Goal: Task Accomplishment & Management: Manage account settings

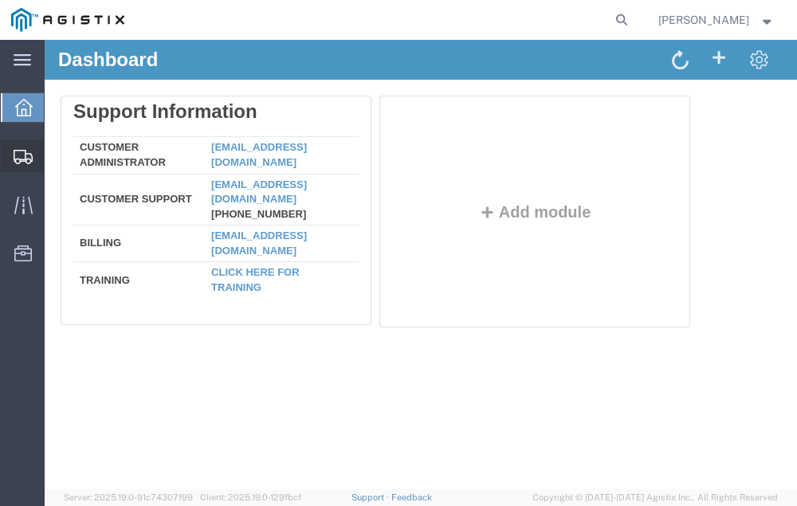
click at [0, 0] on span "Shipment Manager" at bounding box center [0, 0] width 0 height 0
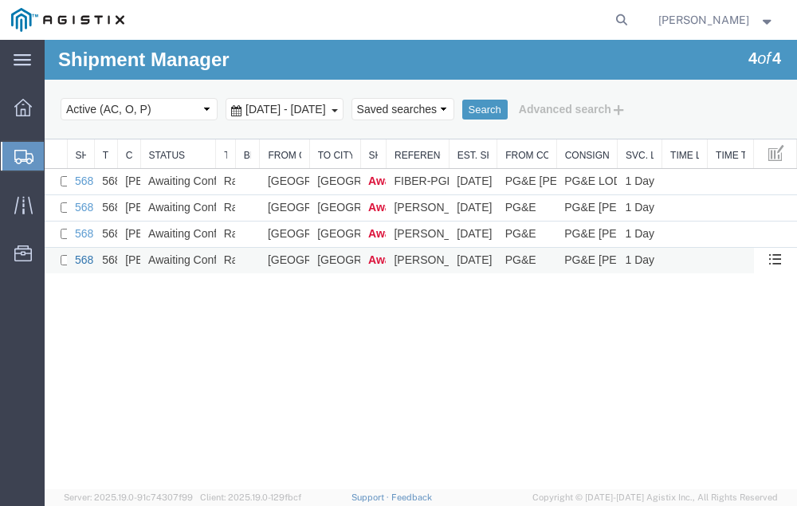
click at [81, 262] on link "56834873" at bounding box center [99, 260] width 49 height 13
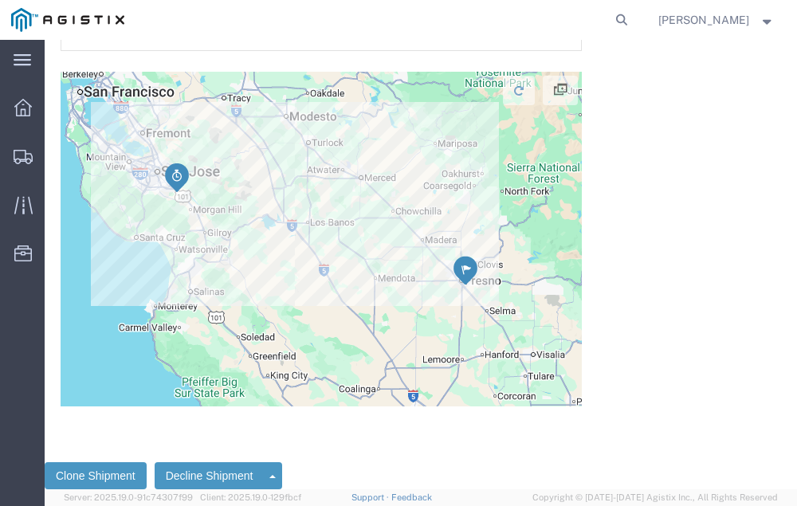
scroll to position [1811, 0]
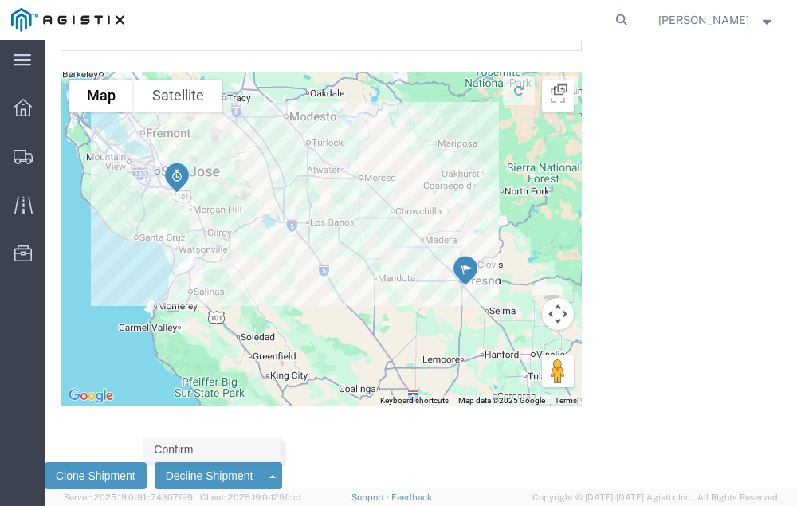
click link "Confirm"
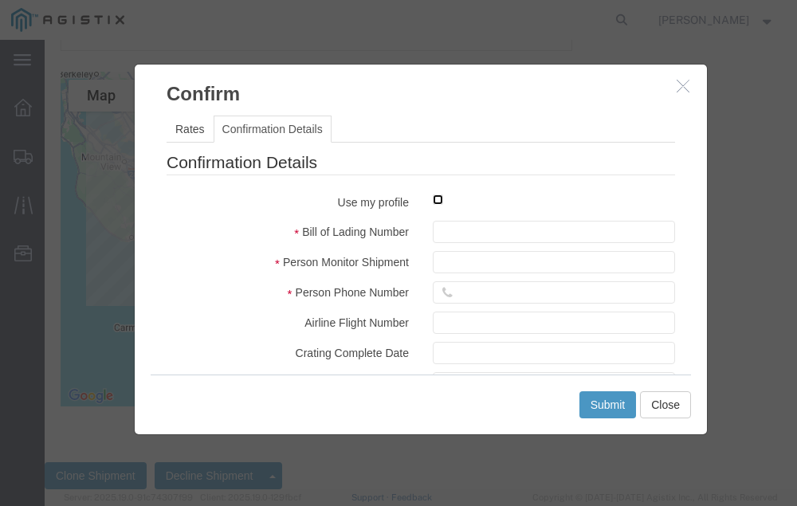
click input "checkbox"
checkbox input "true"
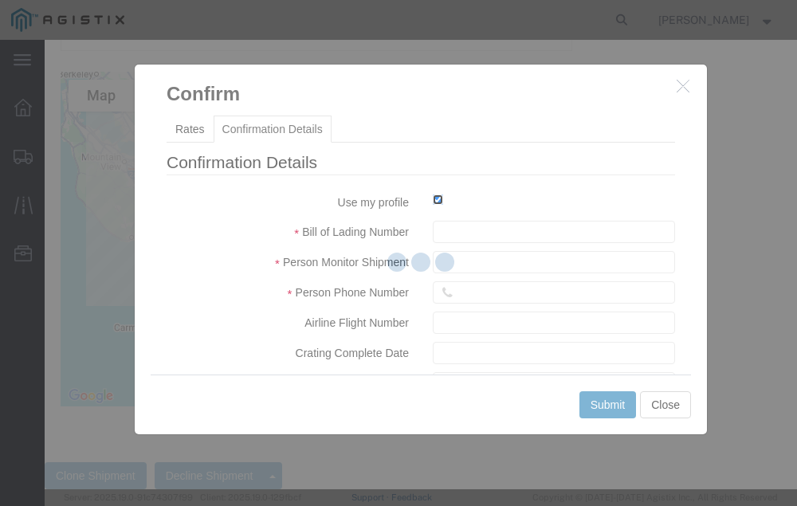
type input "[PERSON_NAME]"
type input "[PHONE_NUMBER]"
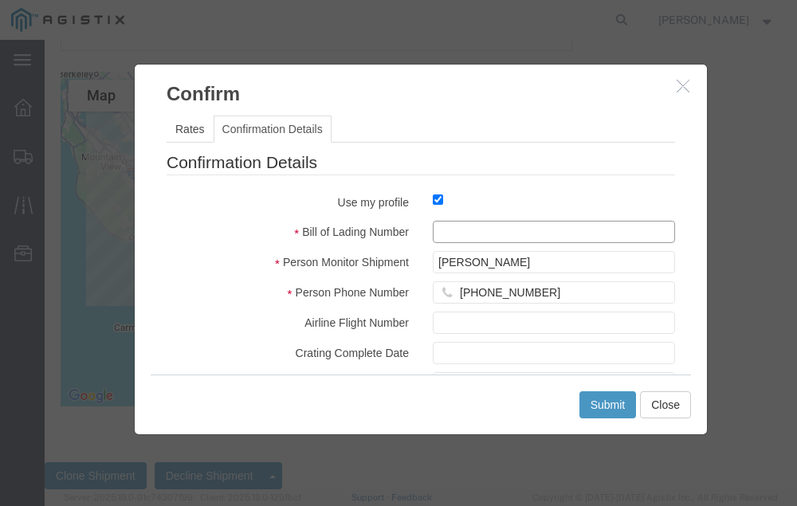
click input "text"
type input "56834873"
click button "Submit"
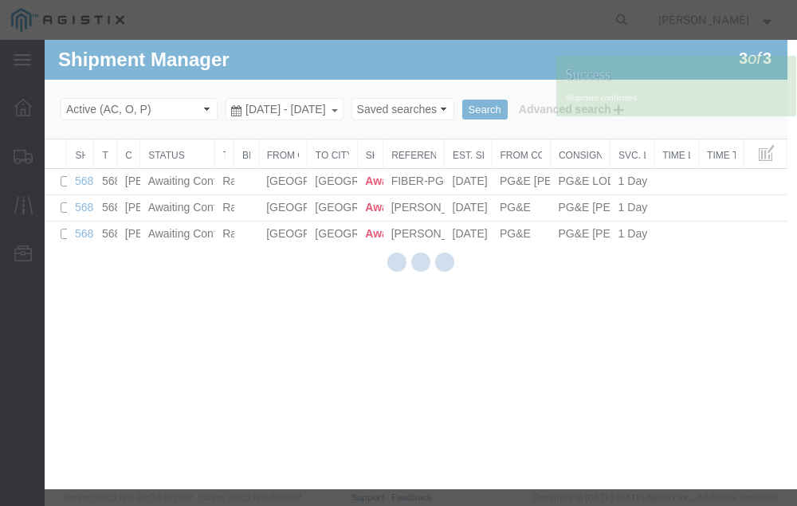
scroll to position [0, 0]
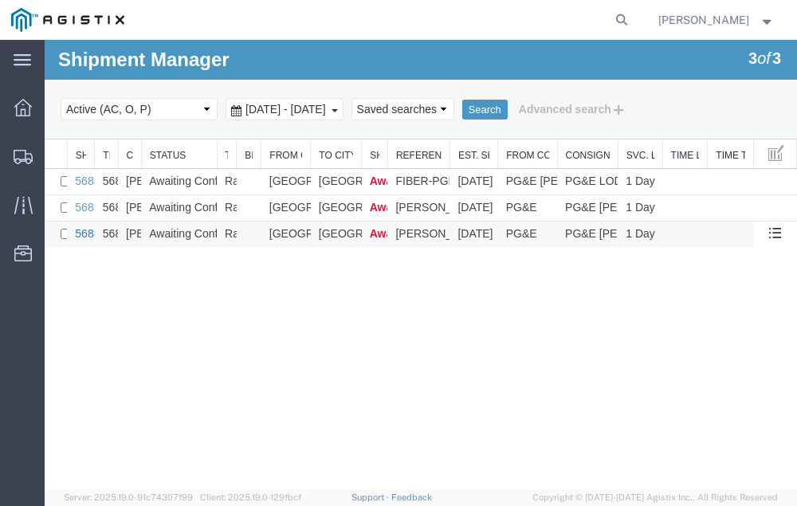
click at [85, 234] on link "56834920" at bounding box center [99, 233] width 49 height 13
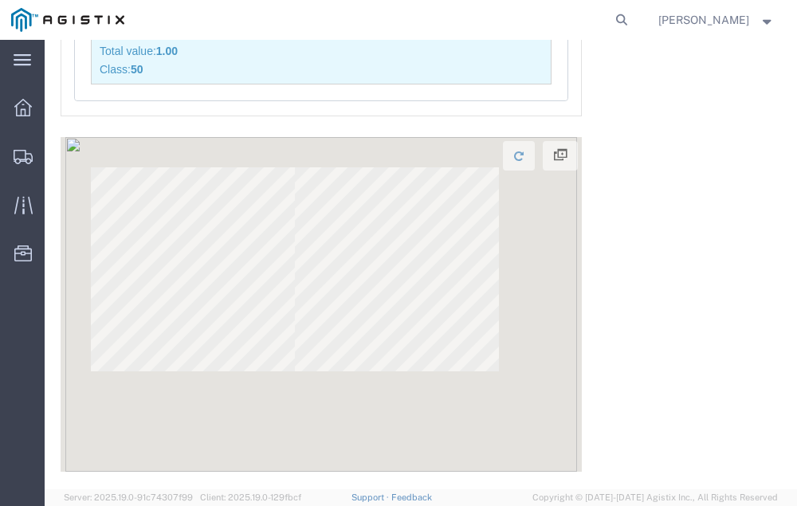
scroll to position [1847, 0]
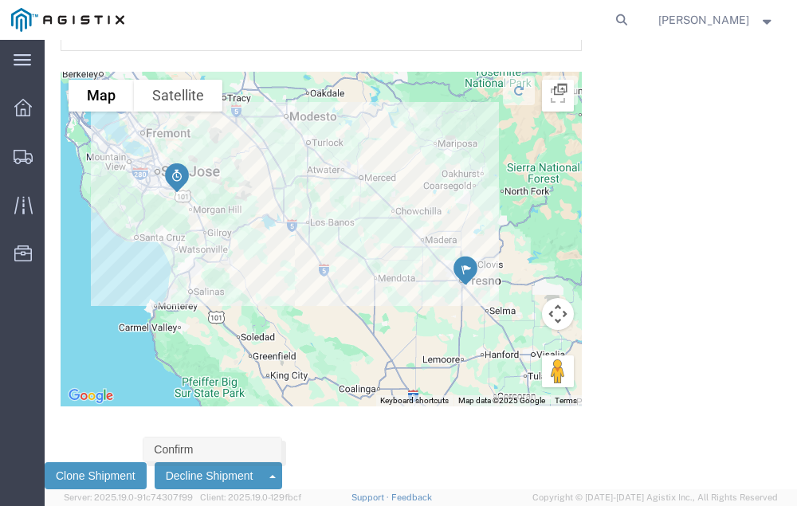
click link "Confirm"
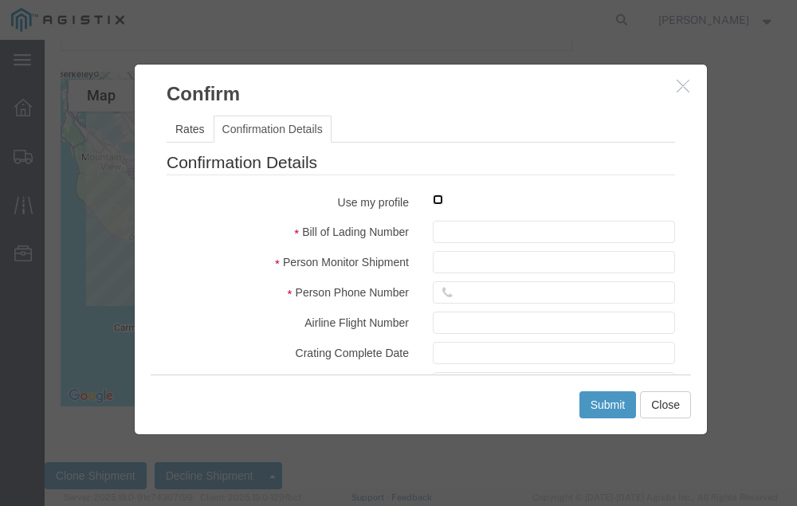
click input "checkbox"
checkbox input "true"
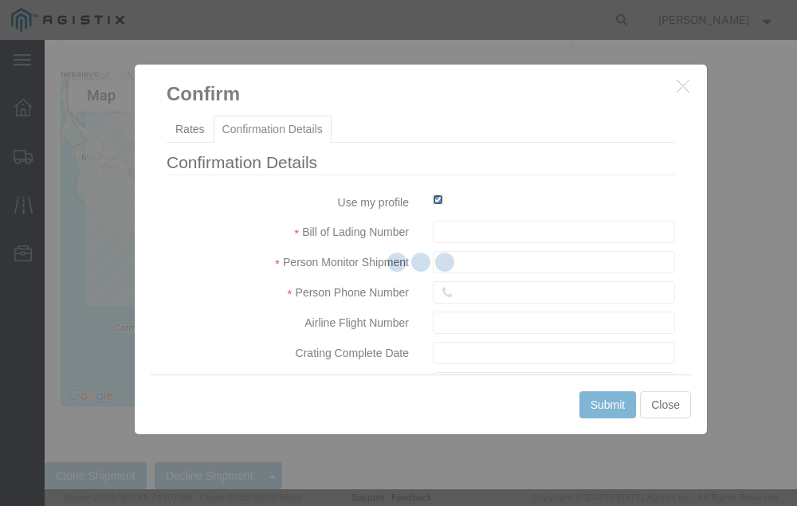
type input "[PERSON_NAME]"
type input "[PHONE_NUMBER]"
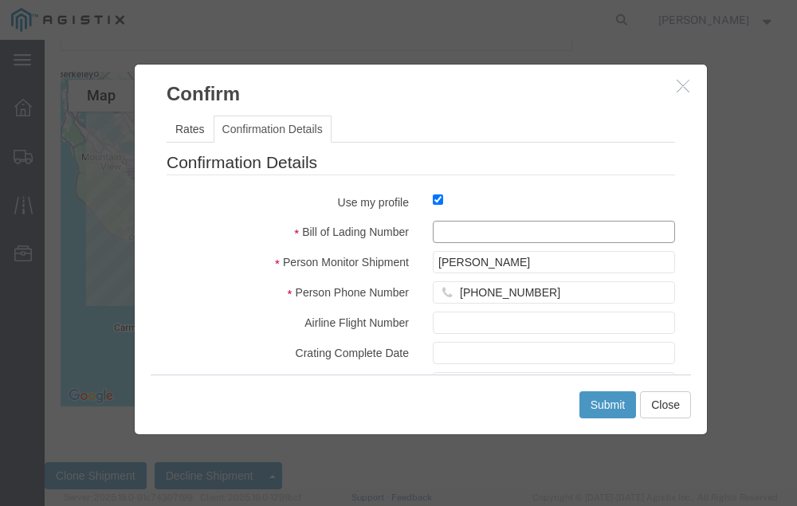
click input "text"
type input "56834920"
click button "Submit"
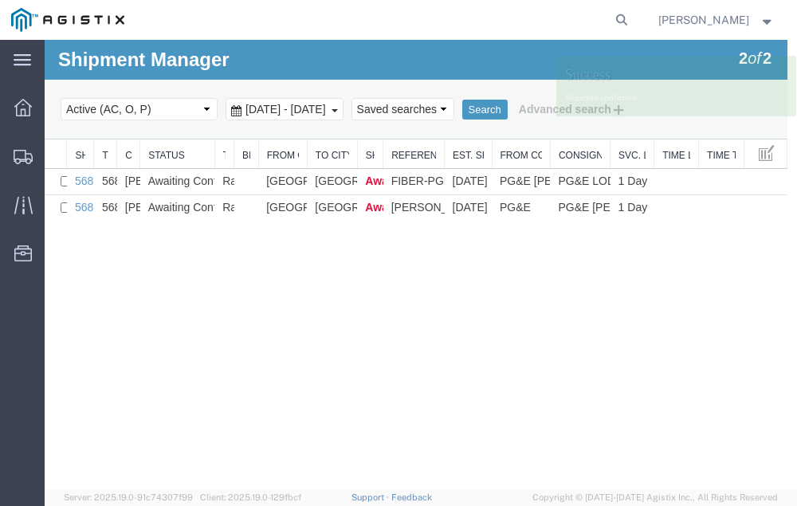
scroll to position [0, 0]
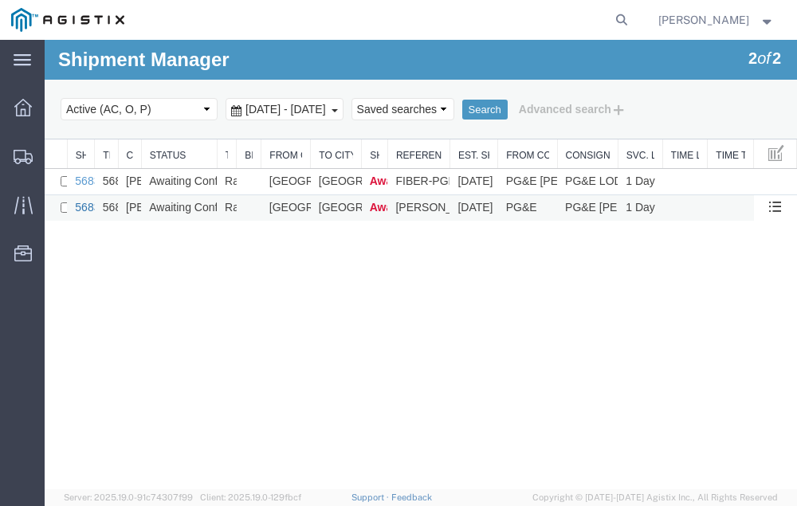
click at [82, 207] on link "56834935" at bounding box center [99, 207] width 49 height 13
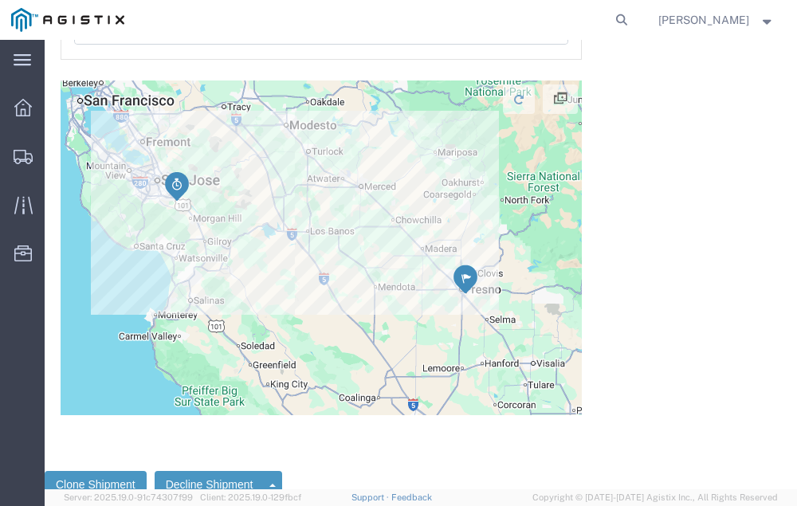
scroll to position [1847, 0]
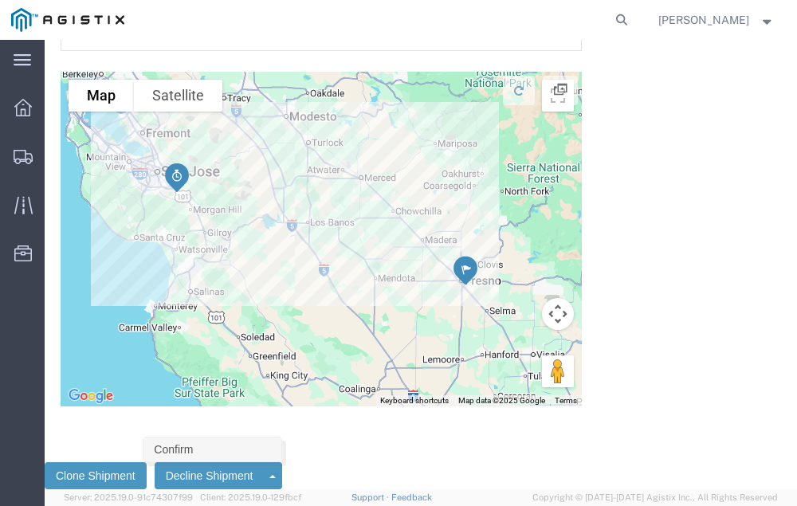
click link "Confirm"
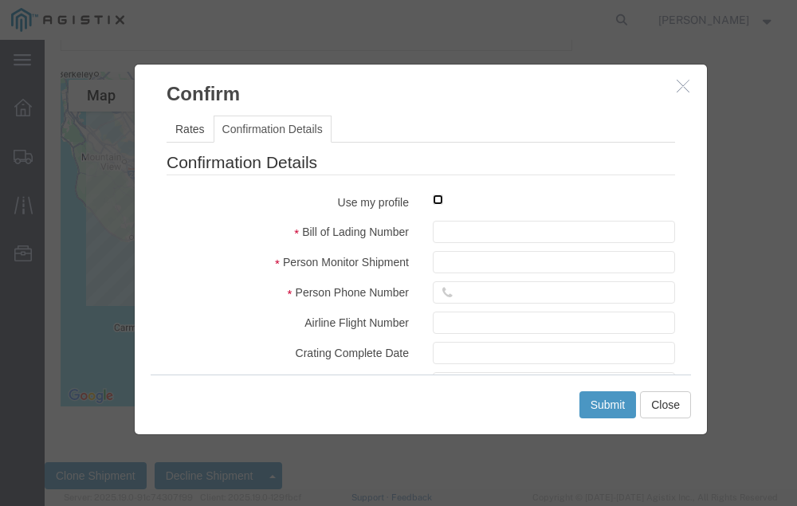
click input "checkbox"
checkbox input "true"
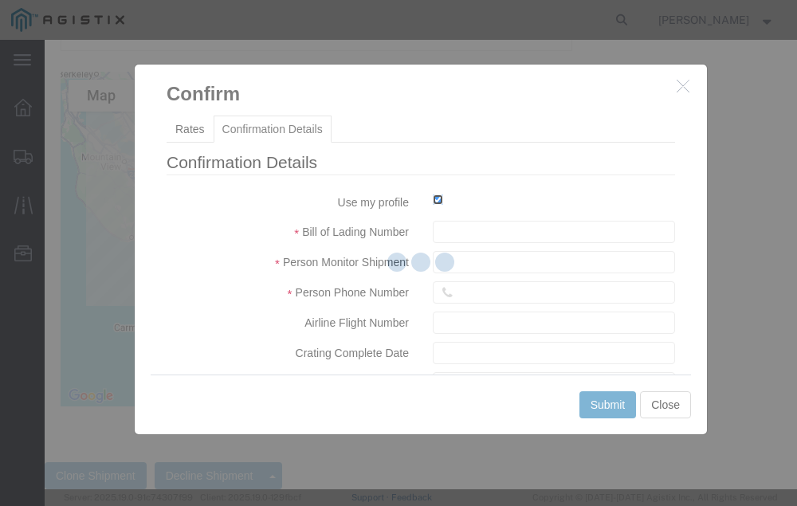
type input "[PERSON_NAME]"
type input "[PHONE_NUMBER]"
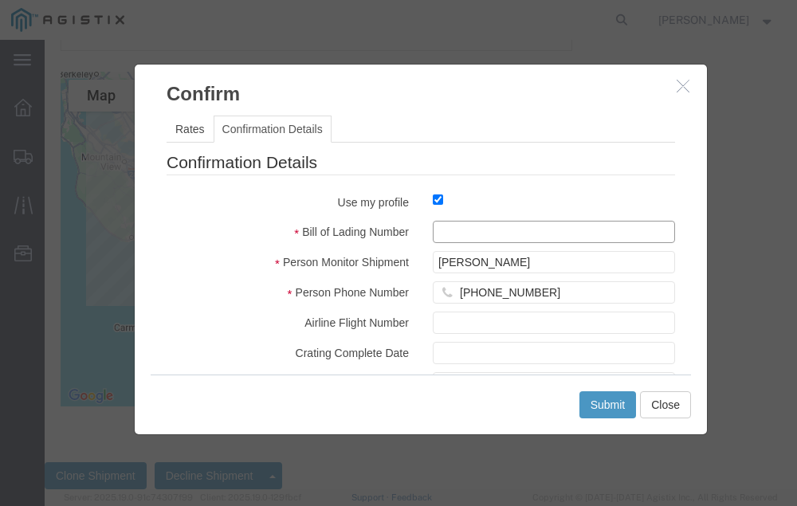
click input "text"
type input "56834935"
click button "Submit"
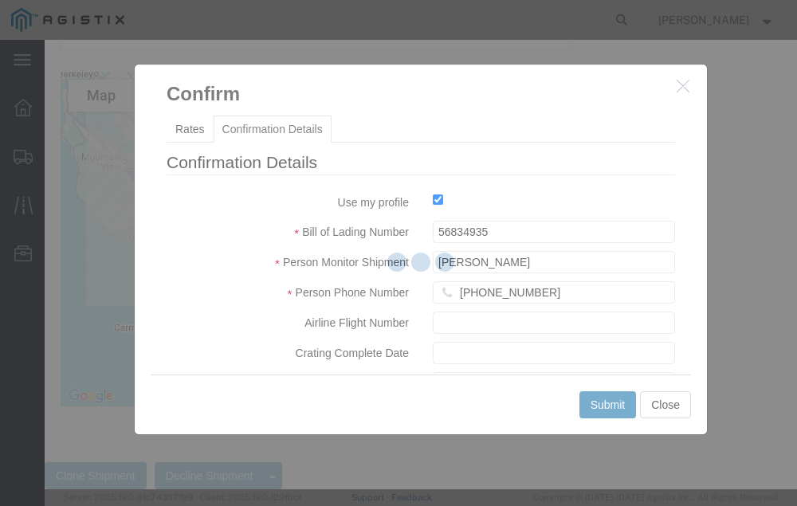
scroll to position [0, 0]
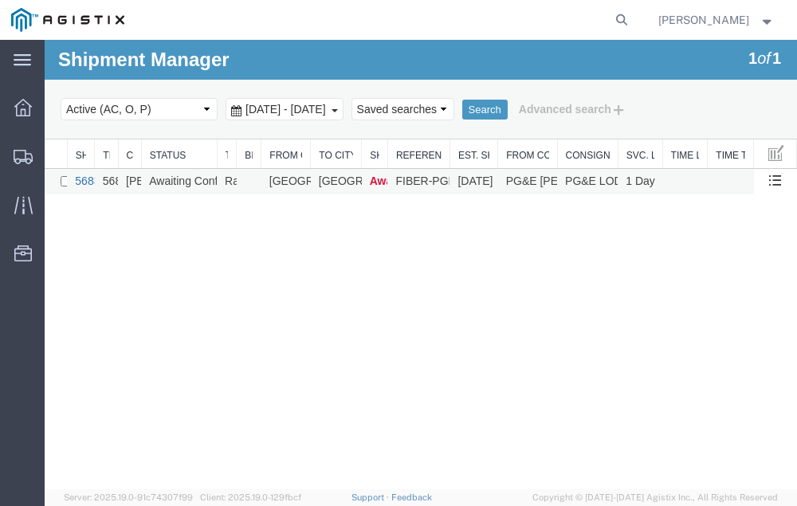
click at [85, 178] on link "56835067" at bounding box center [99, 181] width 49 height 13
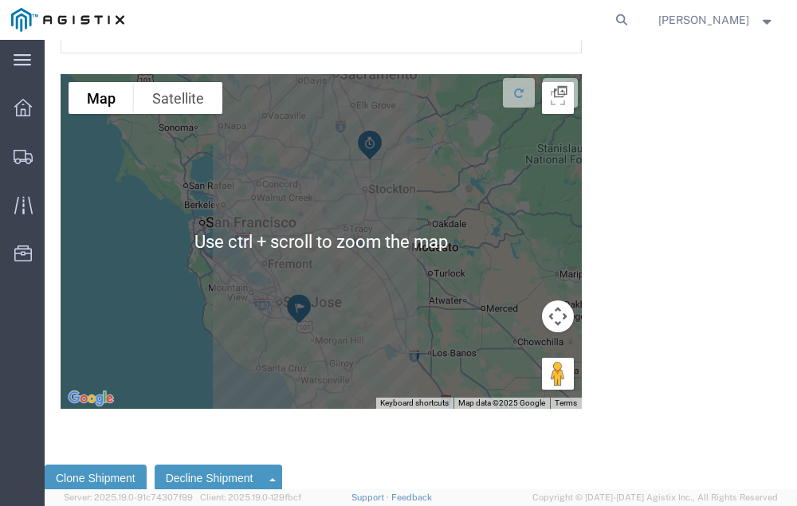
scroll to position [1936, 0]
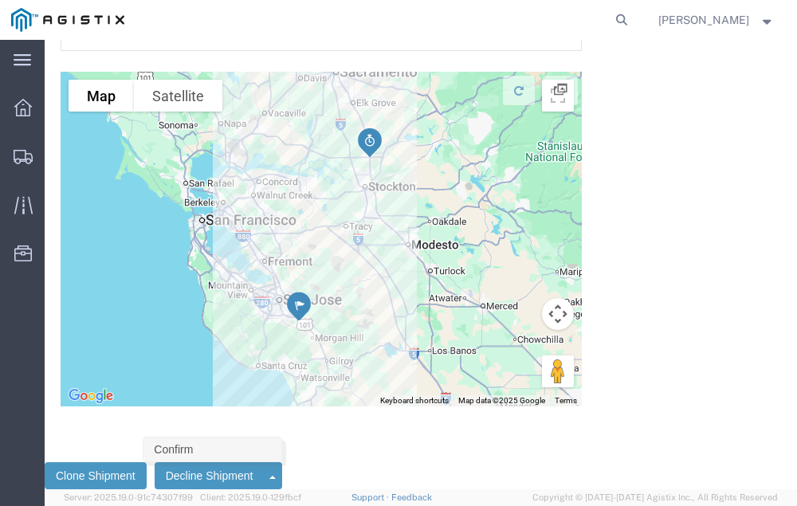
click link "Confirm"
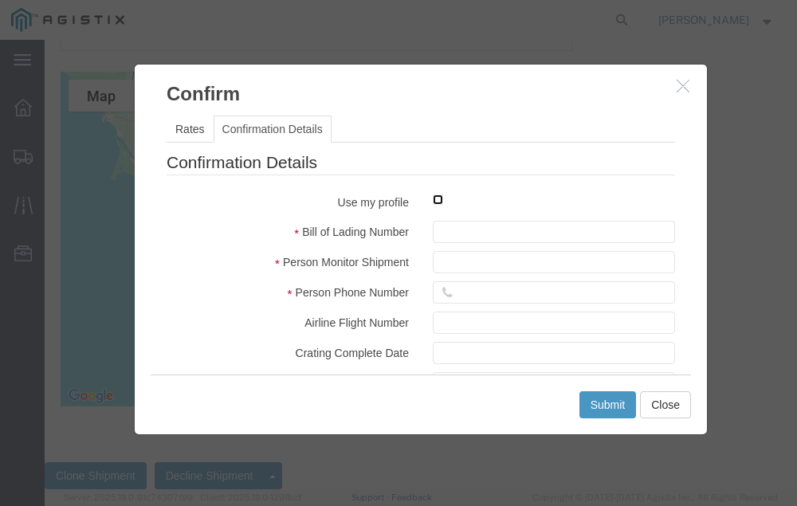
click input "checkbox"
checkbox input "true"
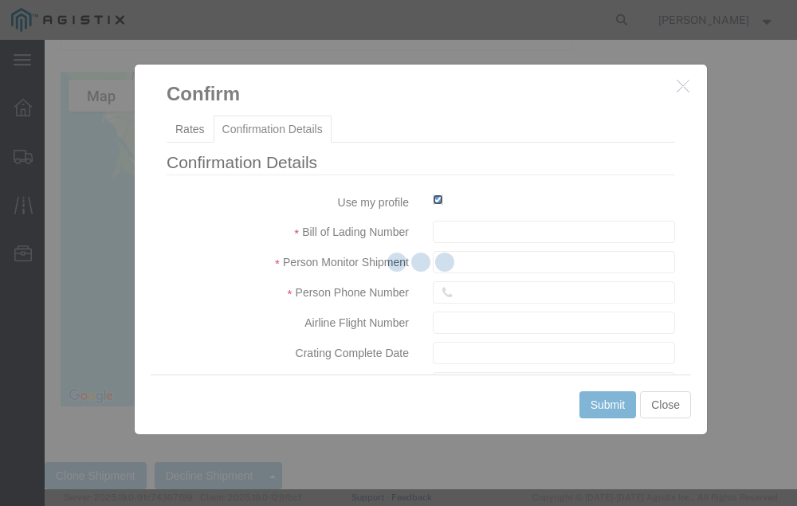
type input "[PERSON_NAME]"
type input "[PHONE_NUMBER]"
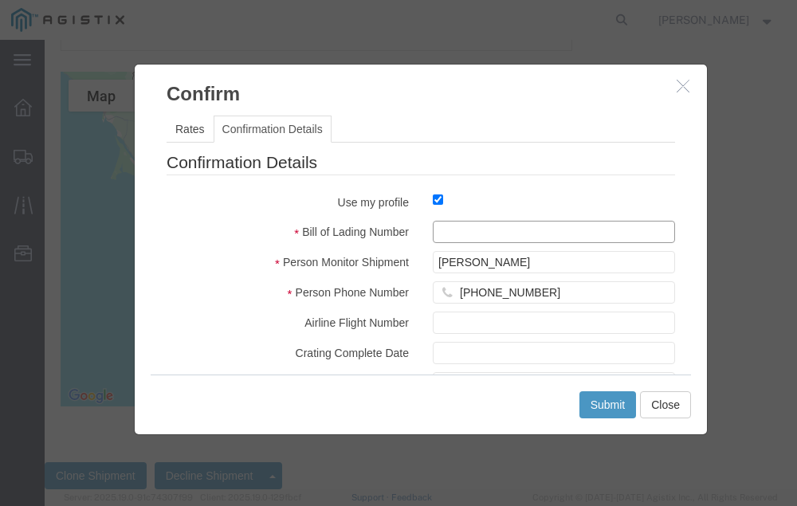
click input "text"
type input "56835067"
click button "Submit"
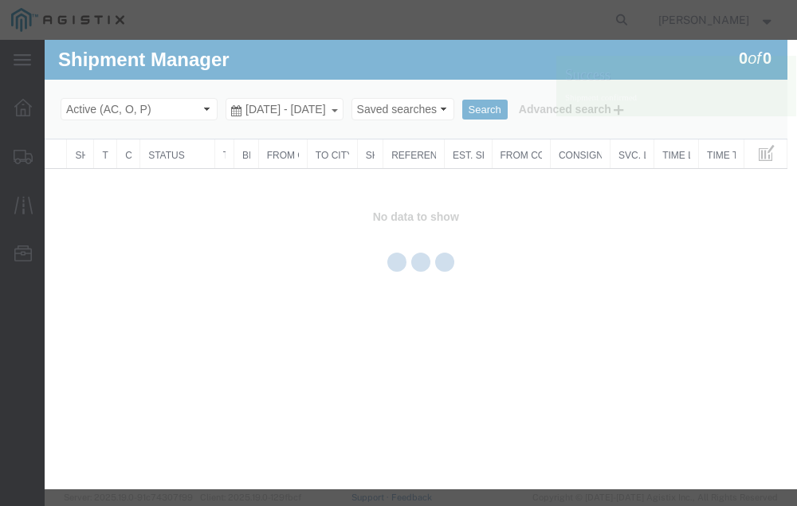
scroll to position [0, 0]
